Goal: Contribute content

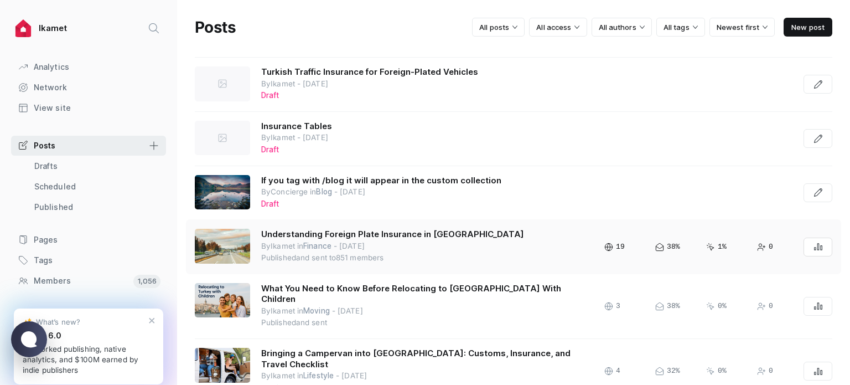
scroll to position [443, 0]
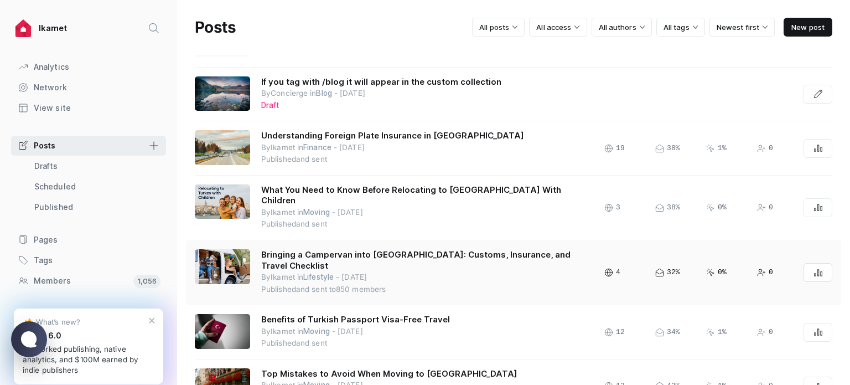
click at [430, 249] on div "Bringing a Campervan into [GEOGRAPHIC_DATA]: Customs, Insurance, and Travel Che…" at bounding box center [425, 272] width 328 height 46
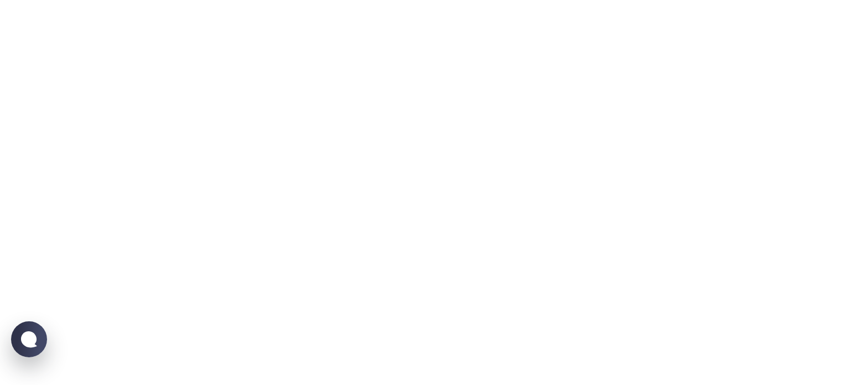
scroll to position [0, 0]
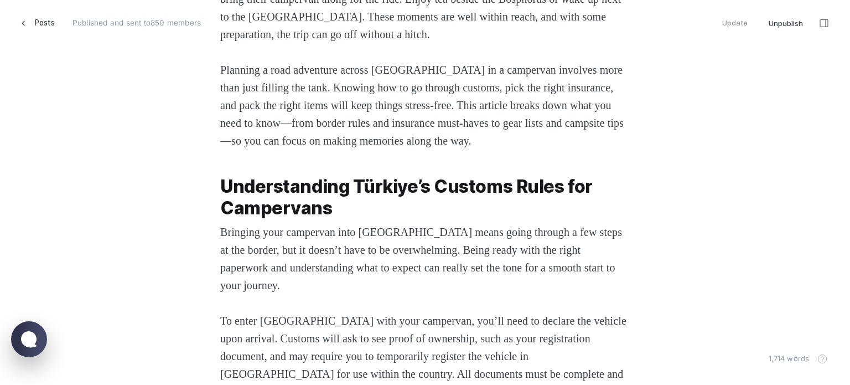
scroll to position [387, 0]
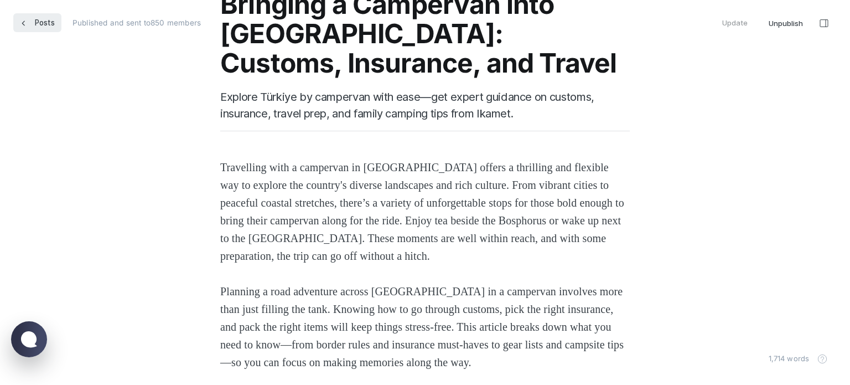
click at [36, 21] on span "Posts" at bounding box center [45, 22] width 20 height 19
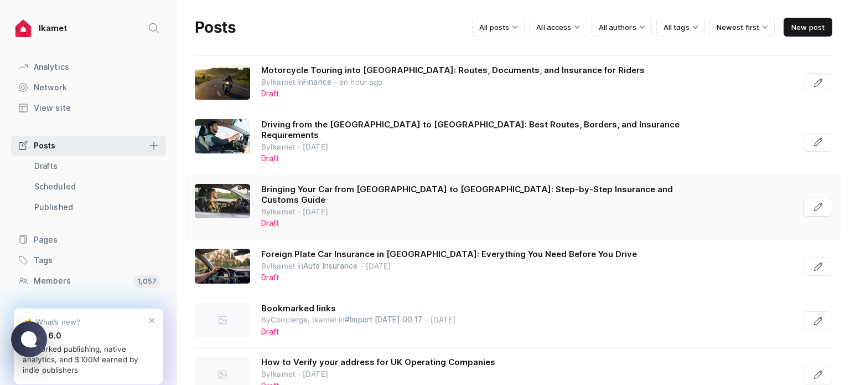
click at [502, 189] on div "Bringing Your Car from [GEOGRAPHIC_DATA] to [GEOGRAPHIC_DATA]: Step-by-Step Ins…" at bounding box center [477, 207] width 433 height 46
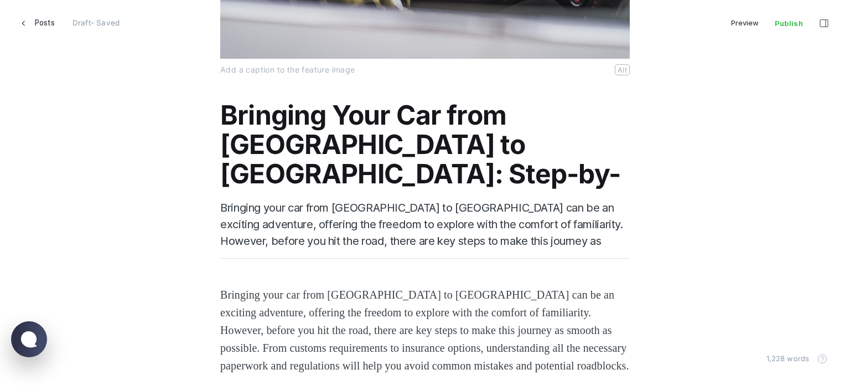
scroll to position [387, 0]
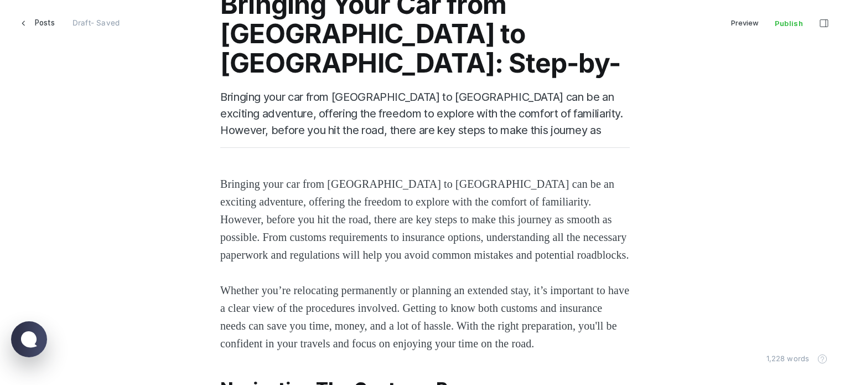
click at [339, 125] on textarea "Bringing your car from [GEOGRAPHIC_DATA] to [GEOGRAPHIC_DATA] can be an excitin…" at bounding box center [424, 114] width 409 height 50
drag, startPoint x: 595, startPoint y: 133, endPoint x: 206, endPoint y: 101, distance: 390.8
paste textarea "Explore the steps to bring your car from [GEOGRAPHIC_DATA] to [GEOGRAPHIC_DATA]…"
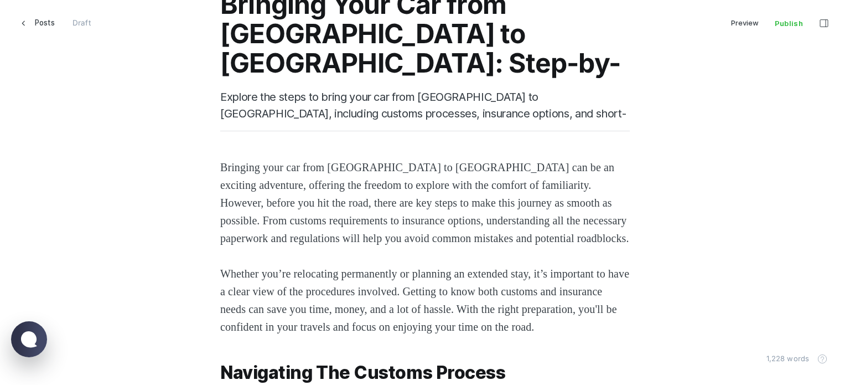
type textarea "Explore the steps to bring your car from [GEOGRAPHIC_DATA] to [GEOGRAPHIC_DATA]…"
click at [320, 195] on p "Bringing your car from [GEOGRAPHIC_DATA] to [GEOGRAPHIC_DATA] can be an excitin…" at bounding box center [424, 202] width 409 height 89
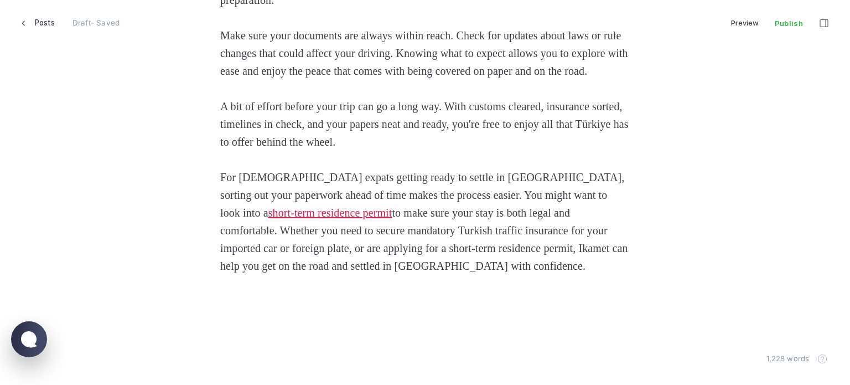
scroll to position [2767, 0]
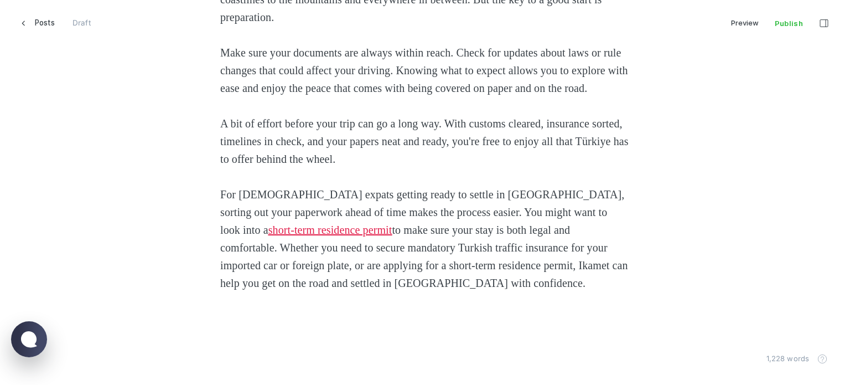
click at [368, 97] on p "Make sure your documents are always within reach. Check for updates about laws …" at bounding box center [424, 70] width 409 height 53
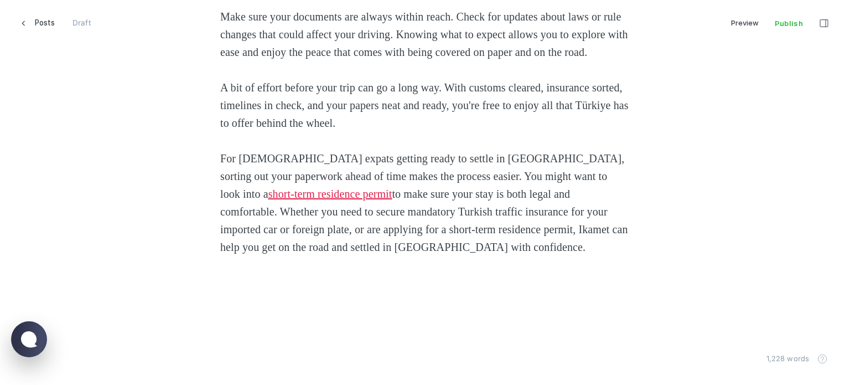
scroll to position [2873, 0]
click at [44, 22] on span "Posts" at bounding box center [45, 22] width 20 height 19
